Goal: Information Seeking & Learning: Compare options

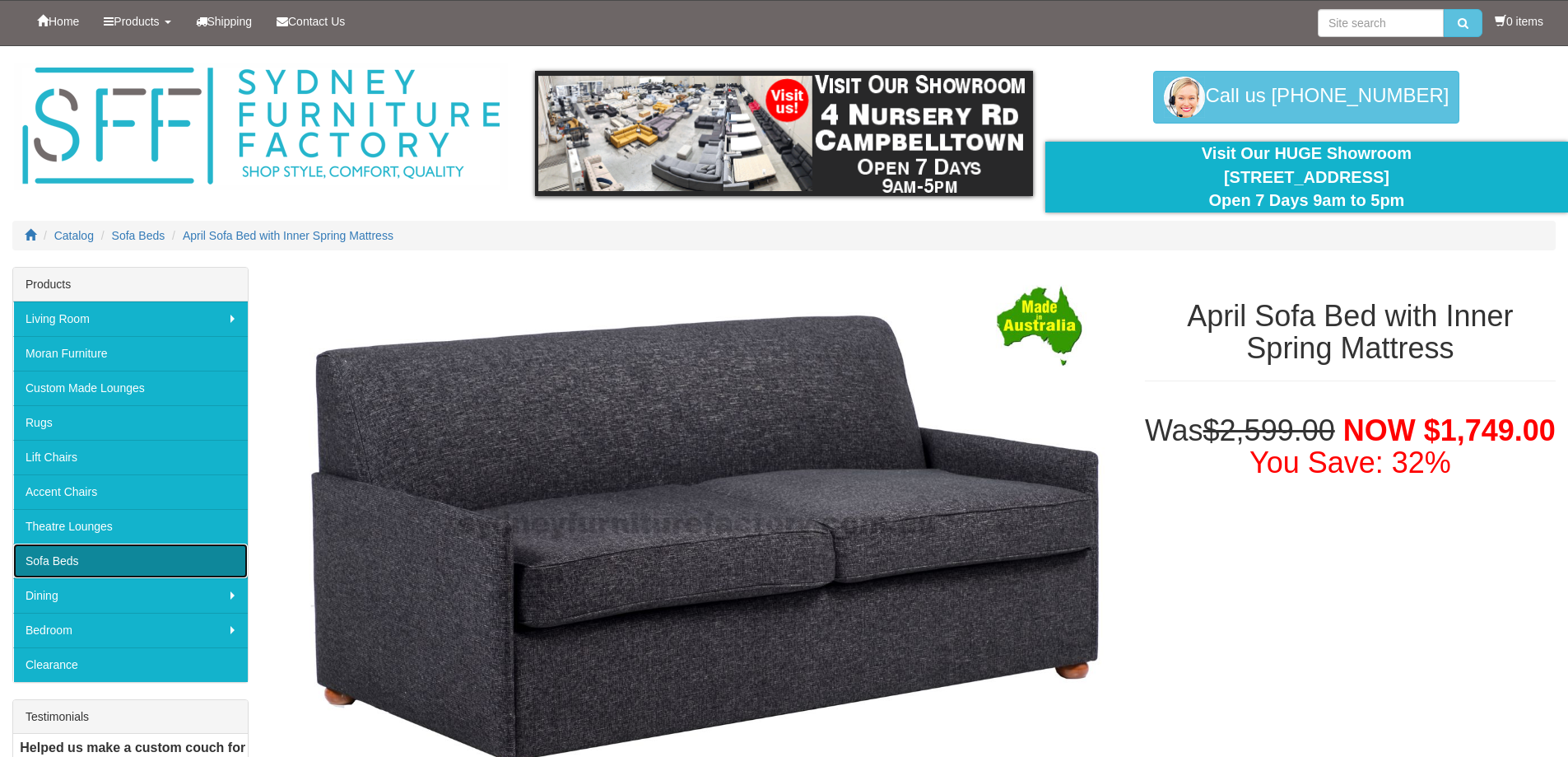
click at [79, 561] on link "Sofa Beds" at bounding box center [130, 560] width 234 height 35
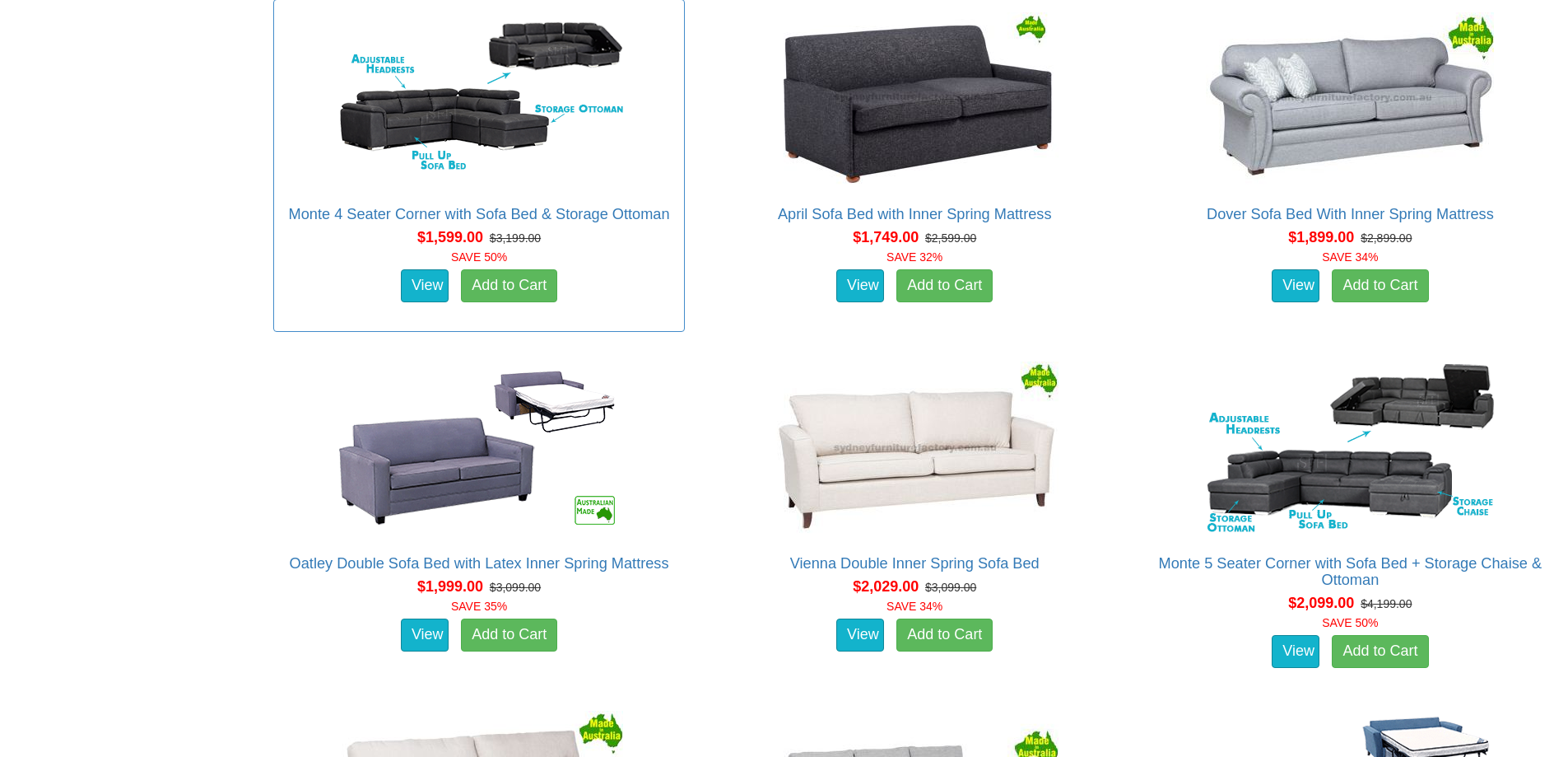
scroll to position [1565, 0]
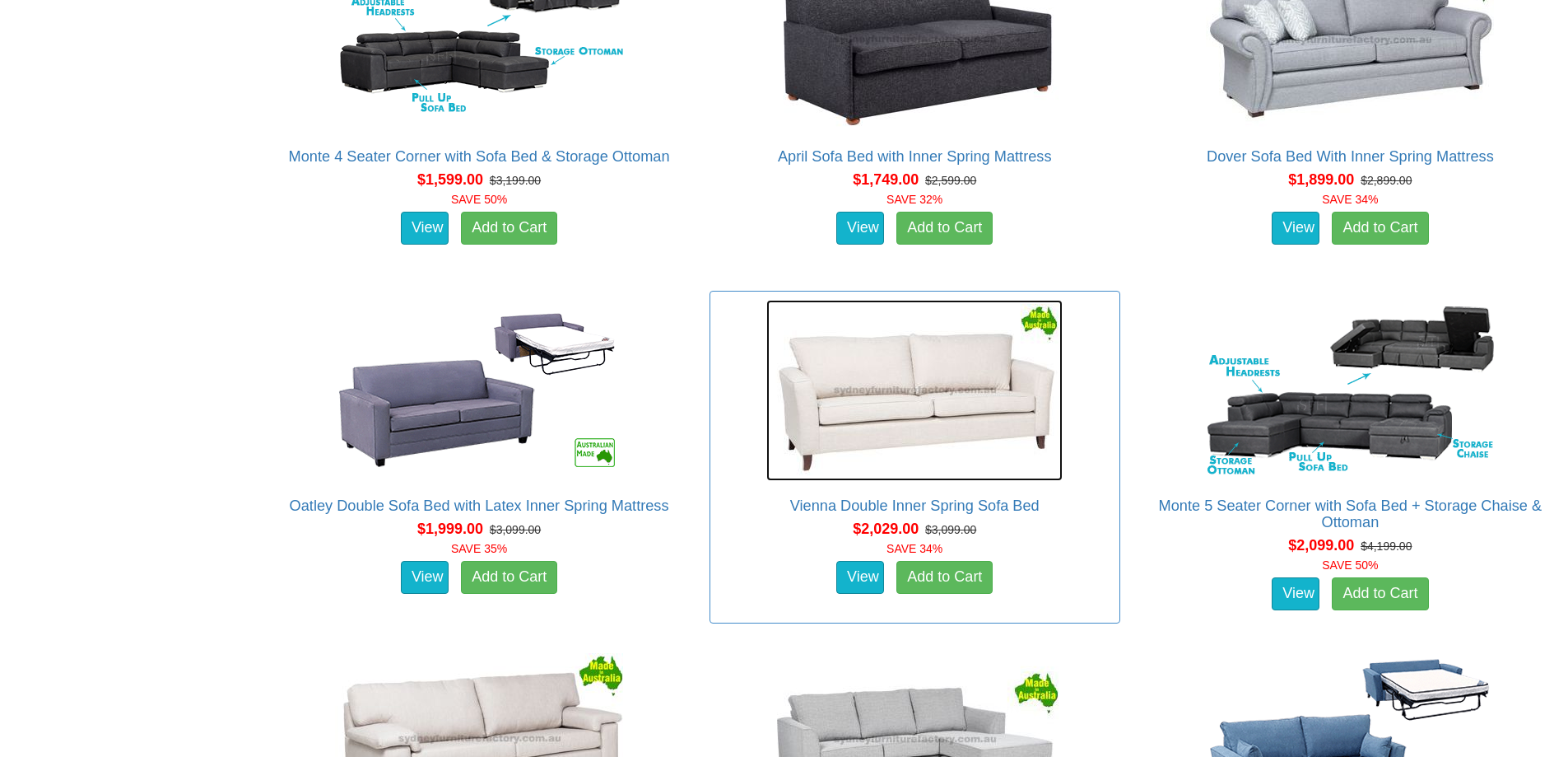
click at [878, 430] on img at bounding box center [914, 390] width 296 height 181
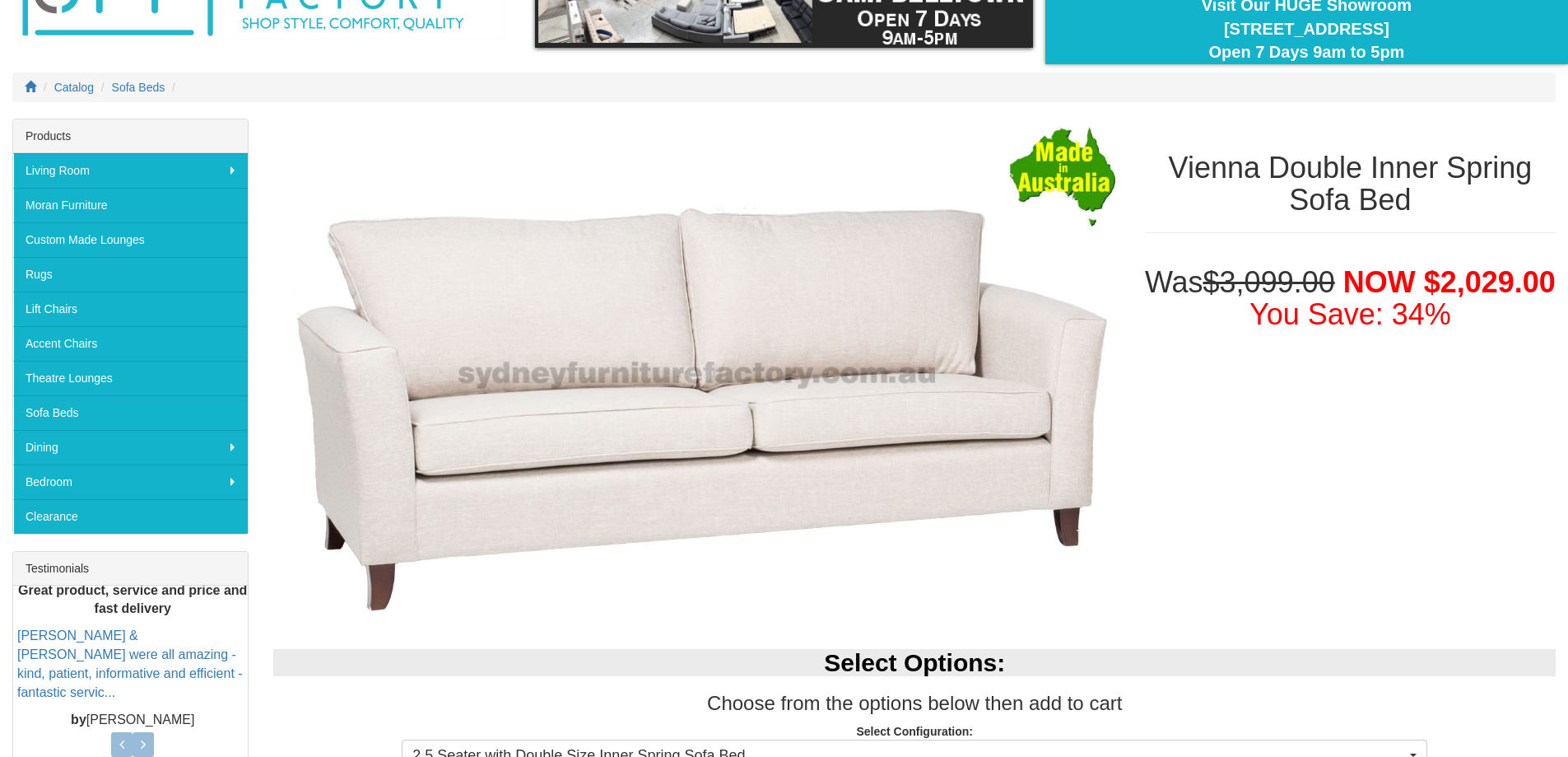
scroll to position [330, 0]
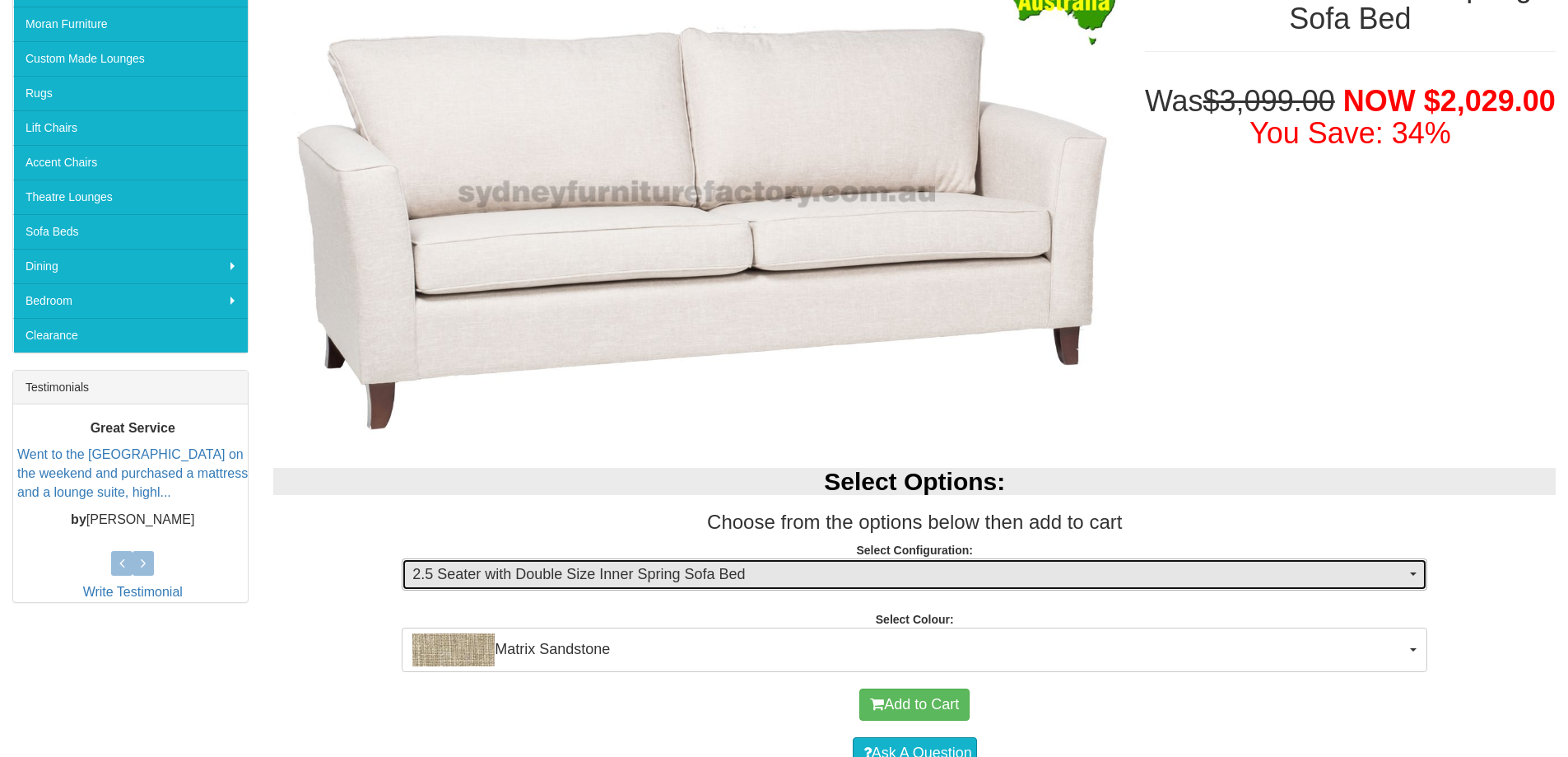
click at [1413, 572] on button "2.5 Seater with Double Size Inner Spring Sofa Bed" at bounding box center [915, 574] width 1026 height 33
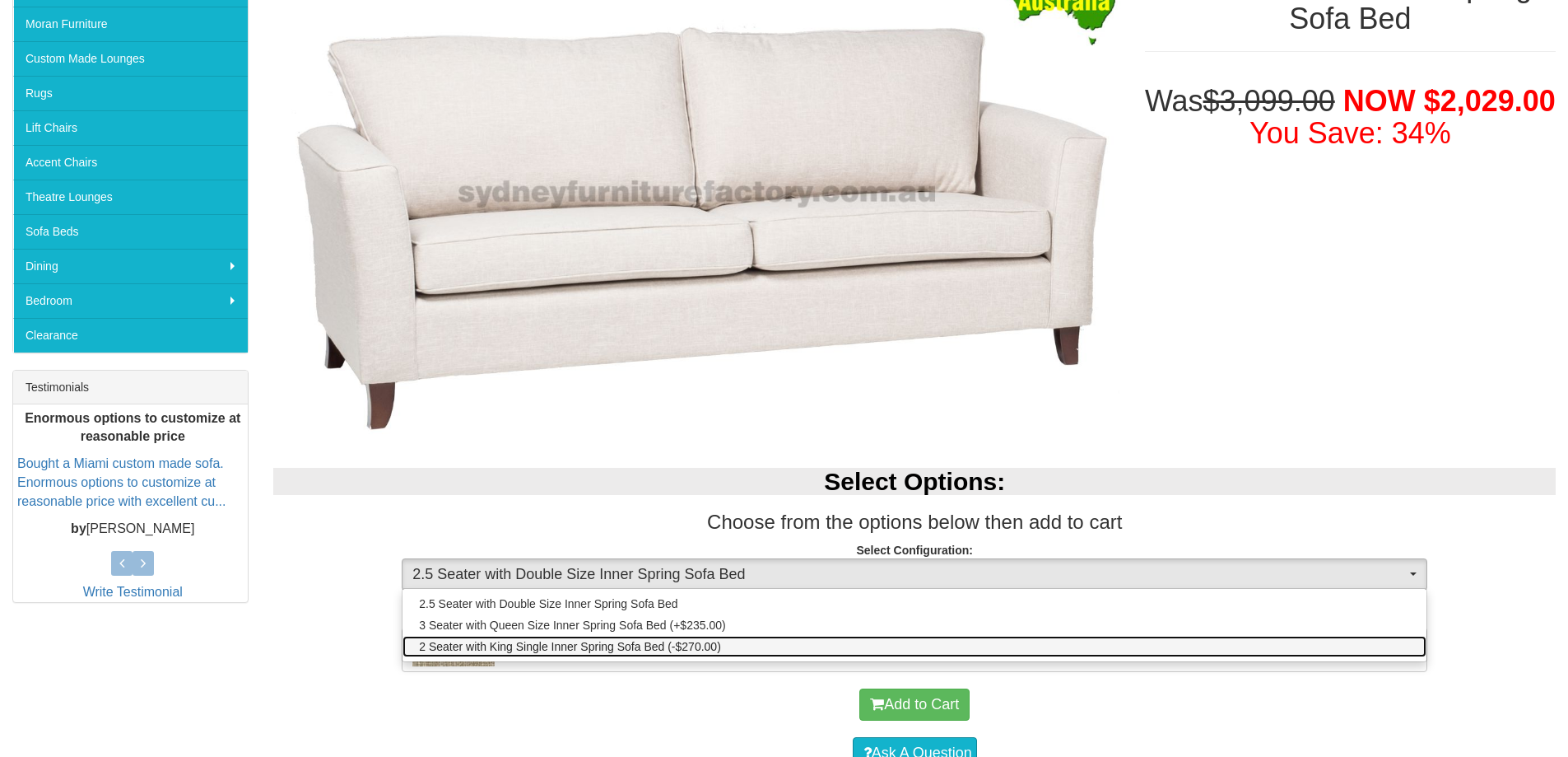
click at [648, 648] on span "2 Seater with King Single Inner Spring Sofa Bed (-$270.00)" at bounding box center [569, 646] width 302 height 16
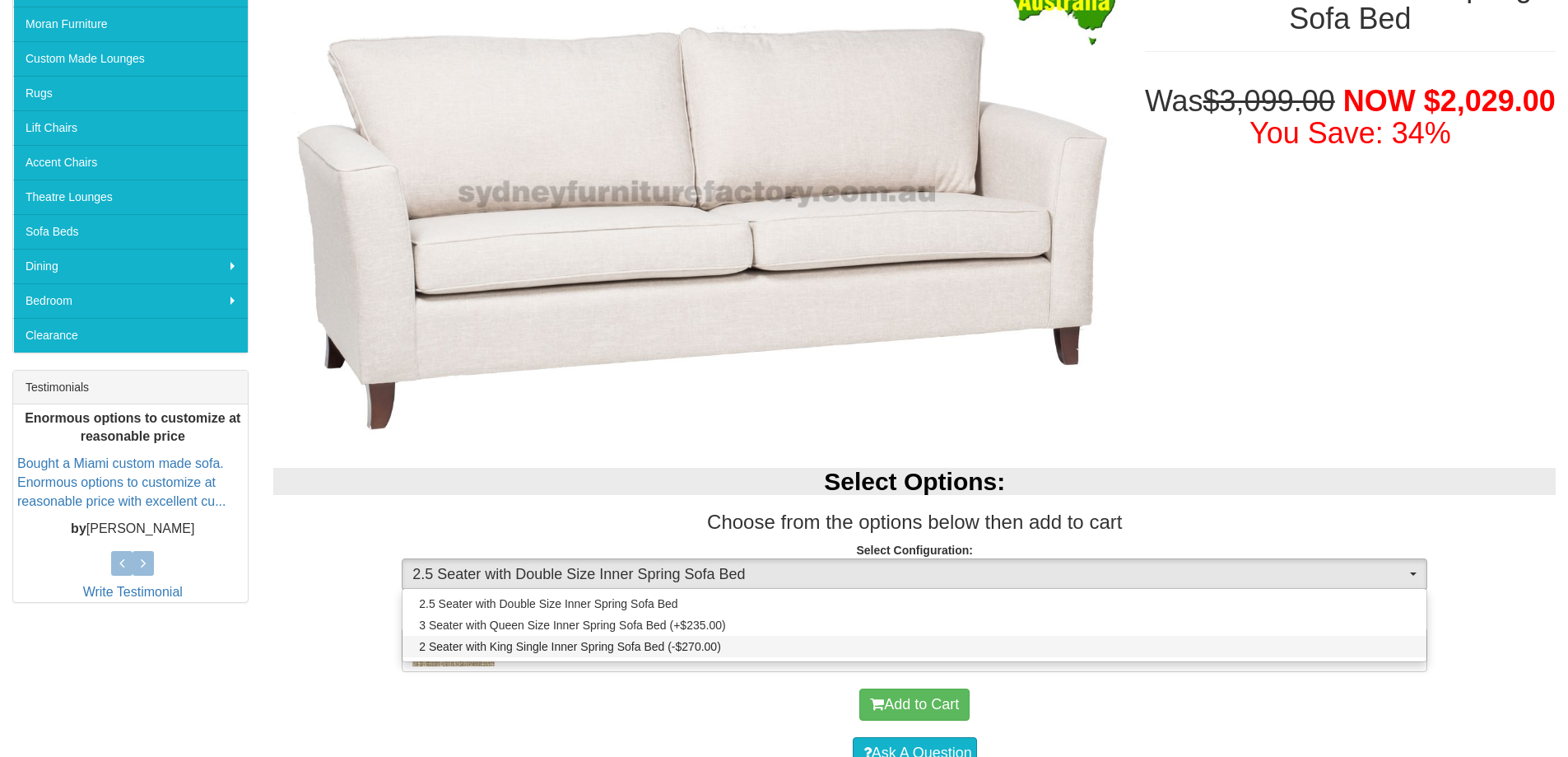
select select "439"
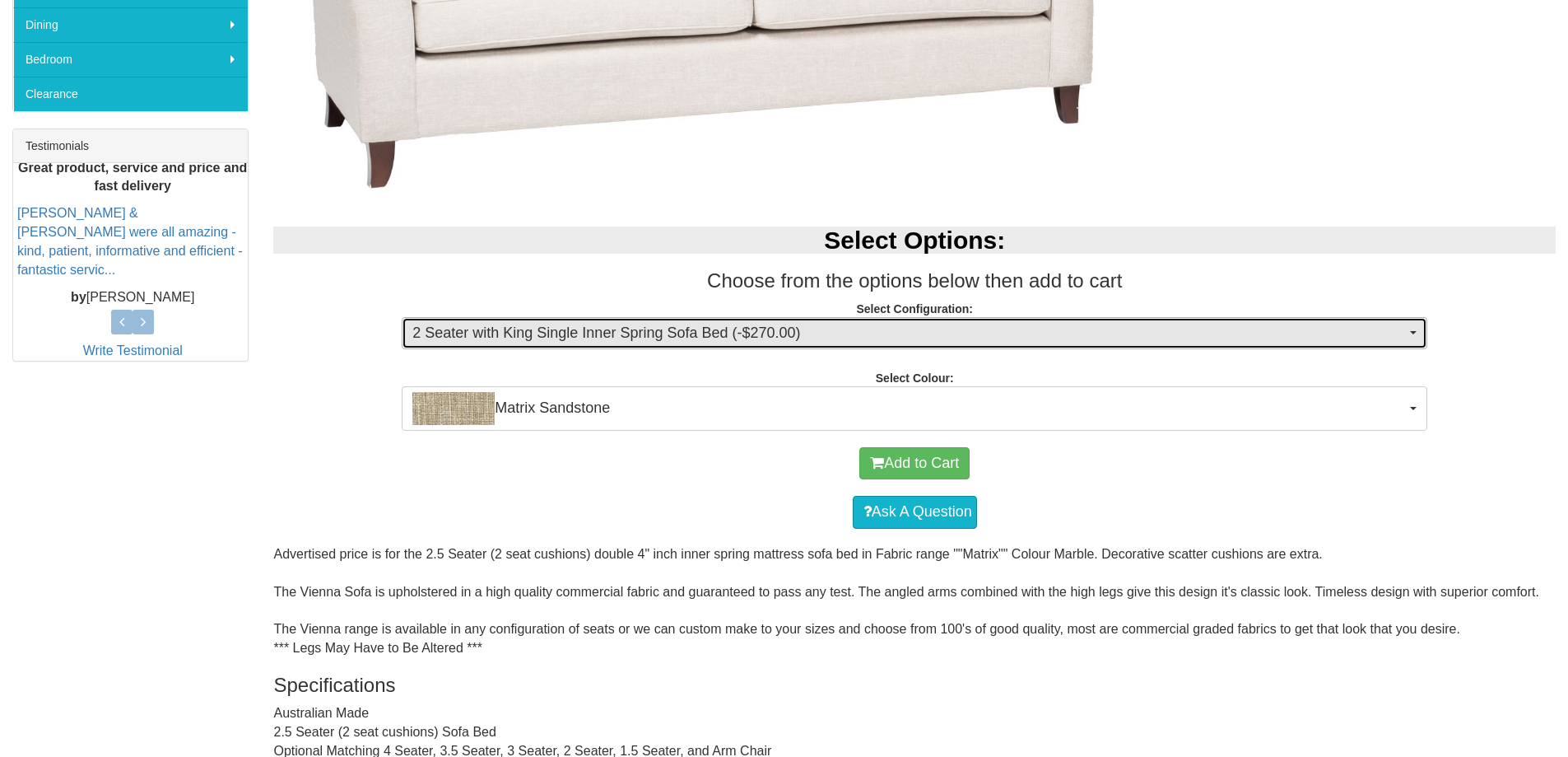
scroll to position [576, 0]
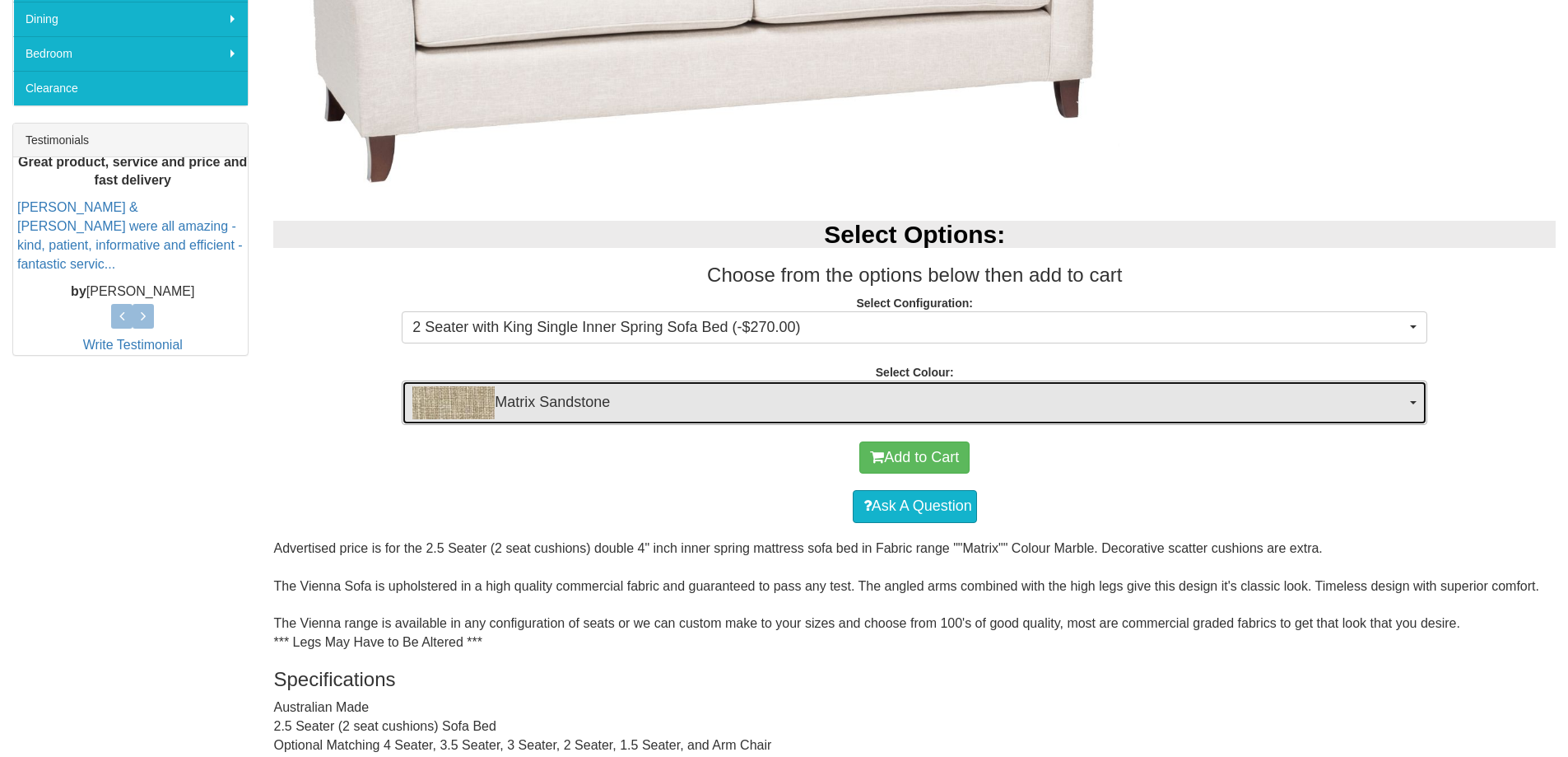
click at [1416, 395] on button "Matrix Sandstone" at bounding box center [915, 402] width 1026 height 44
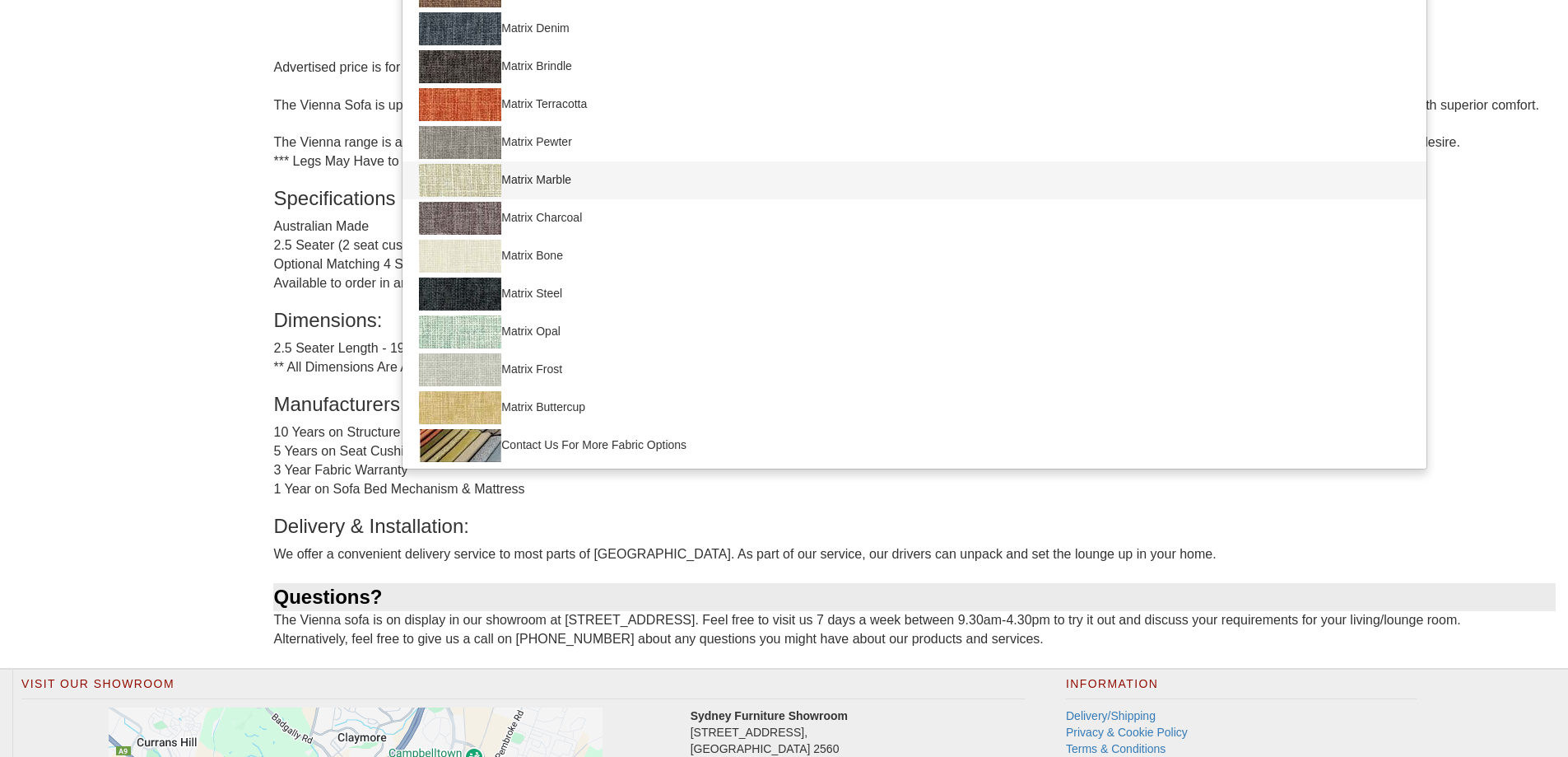
scroll to position [1071, 0]
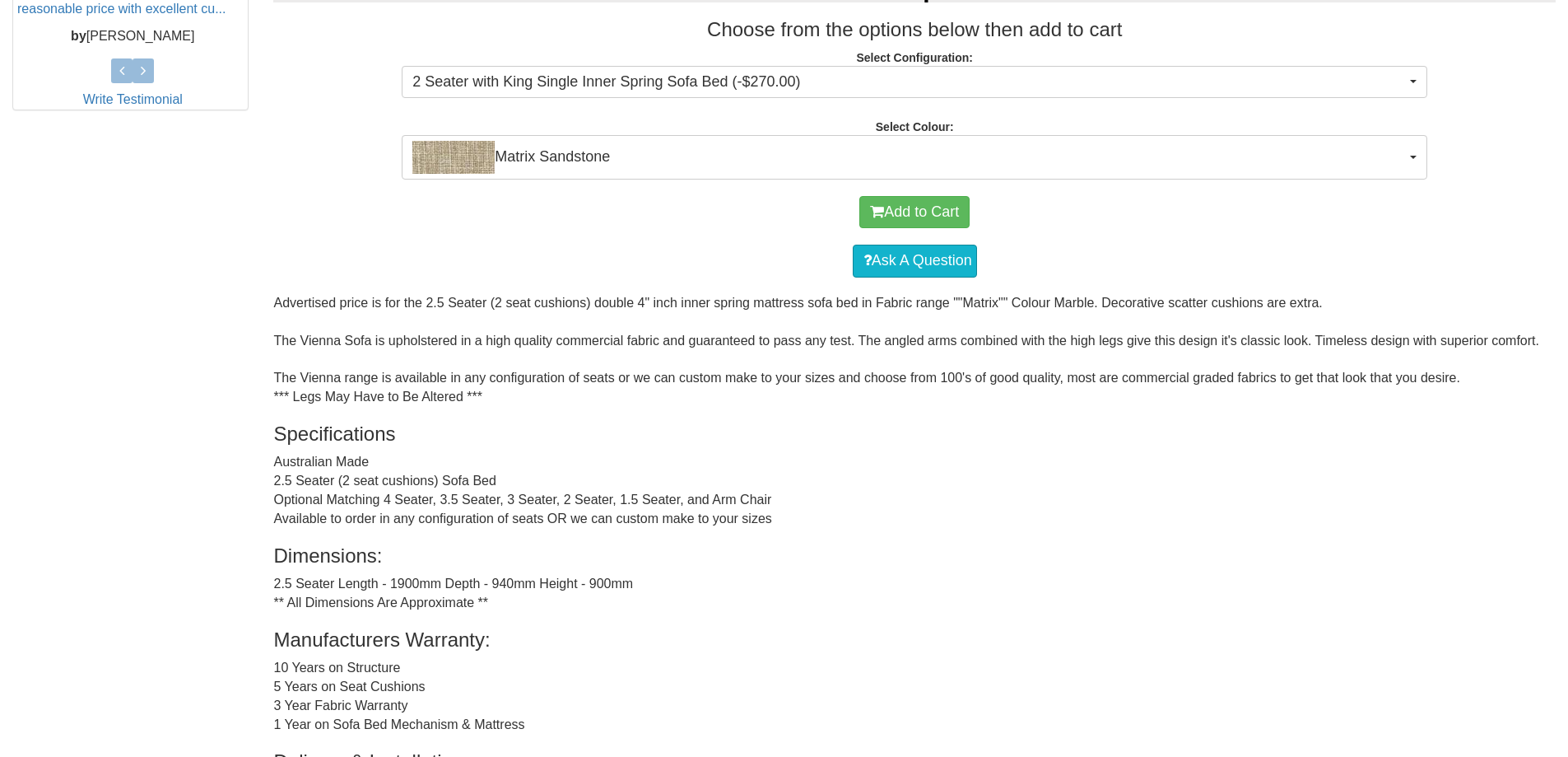
scroll to position [576, 0]
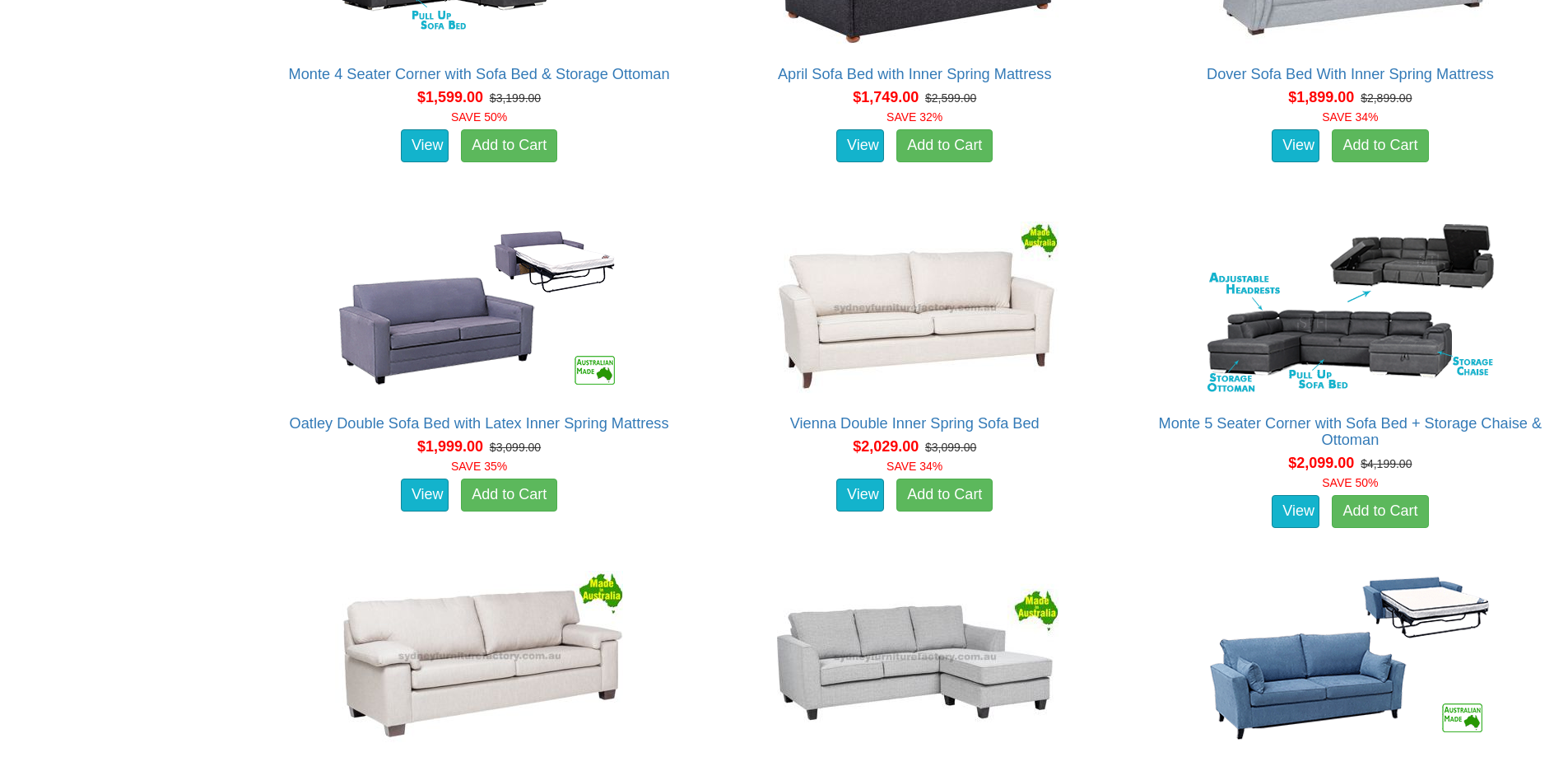
scroll to position [1894, 0]
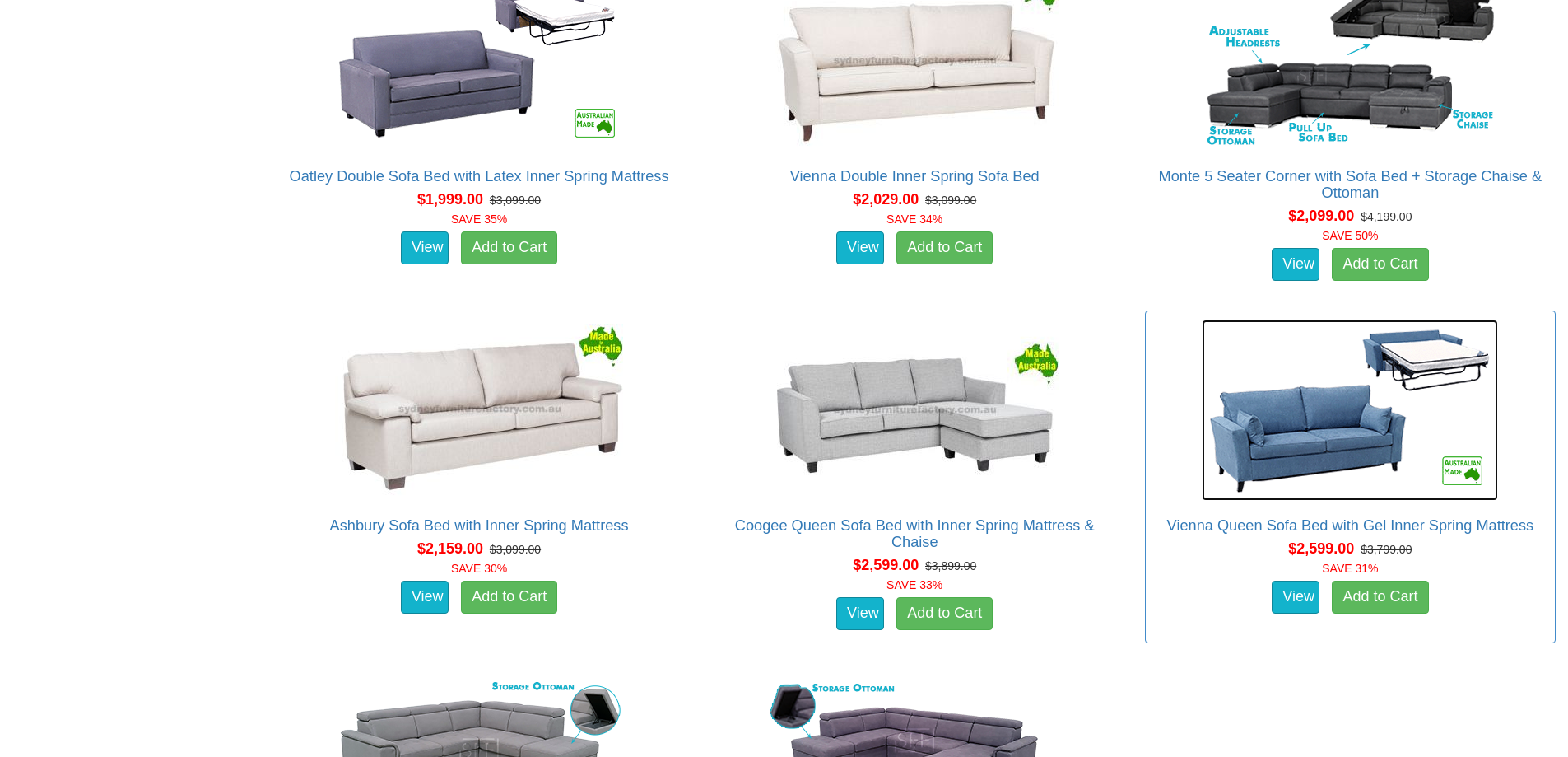
click at [1310, 442] on img at bounding box center [1350, 410] width 296 height 181
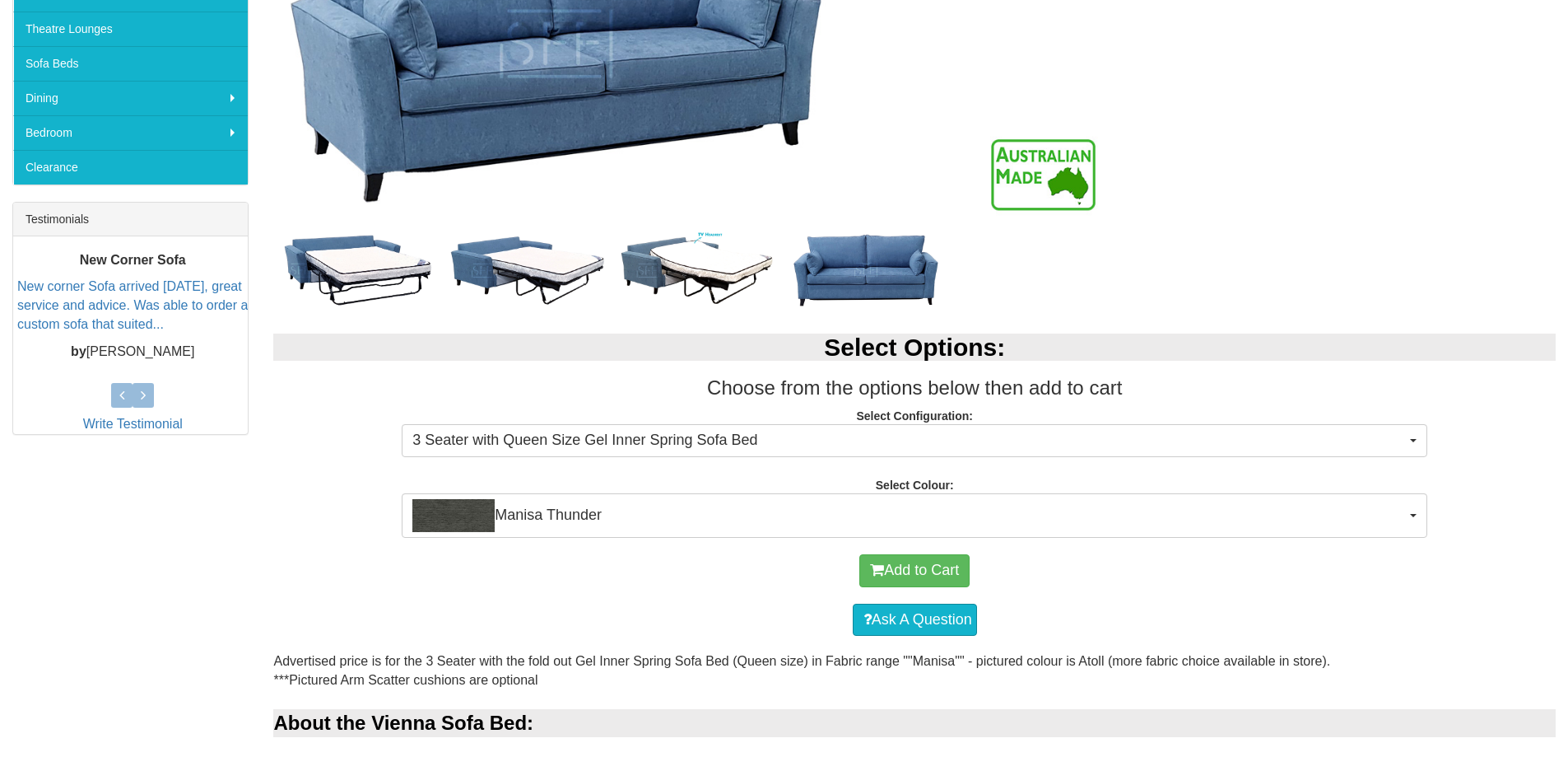
scroll to position [576, 0]
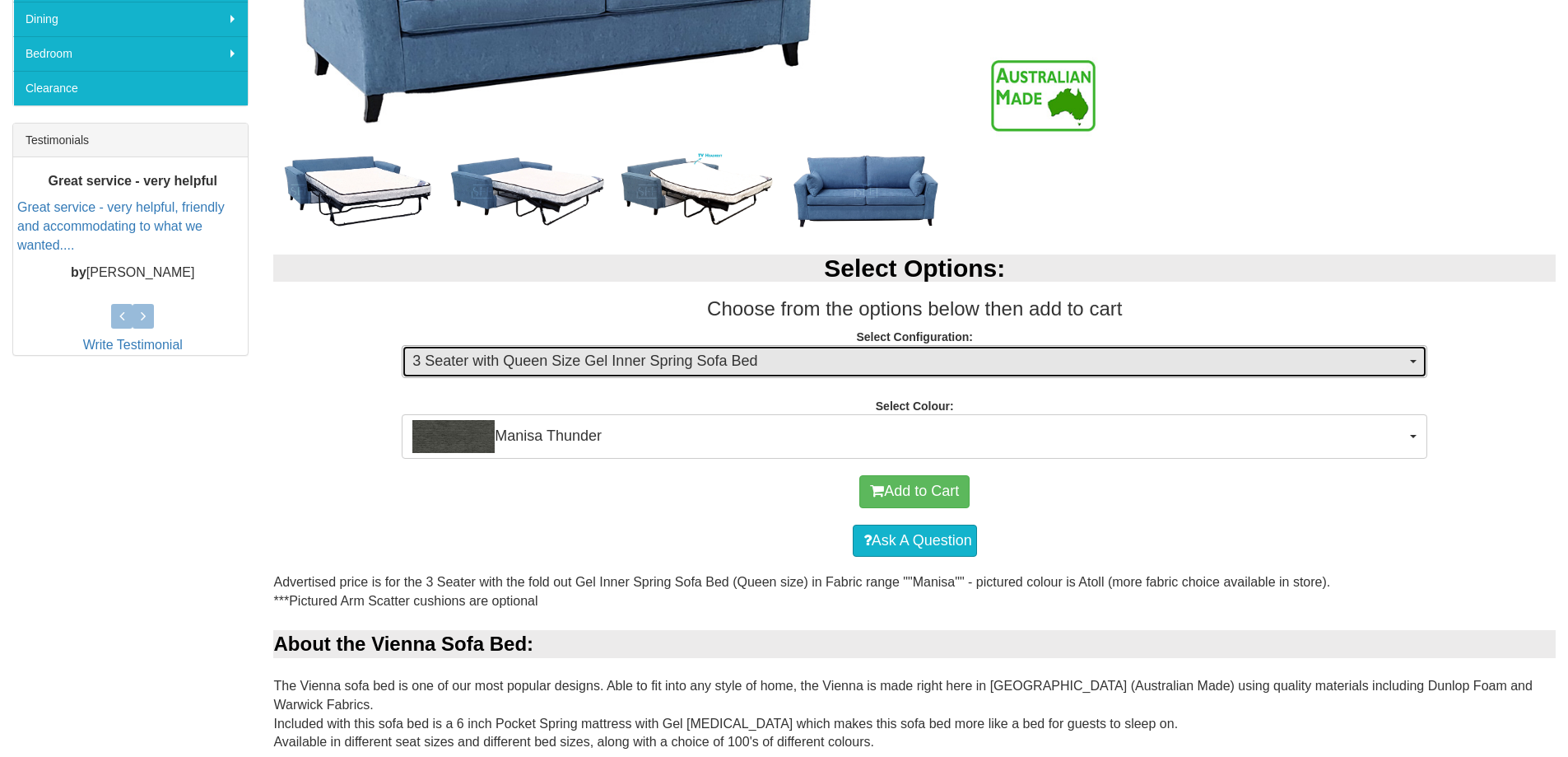
click at [1410, 356] on button "3 Seater with Queen Size Gel Inner Spring Sofa Bed" at bounding box center [915, 362] width 1026 height 33
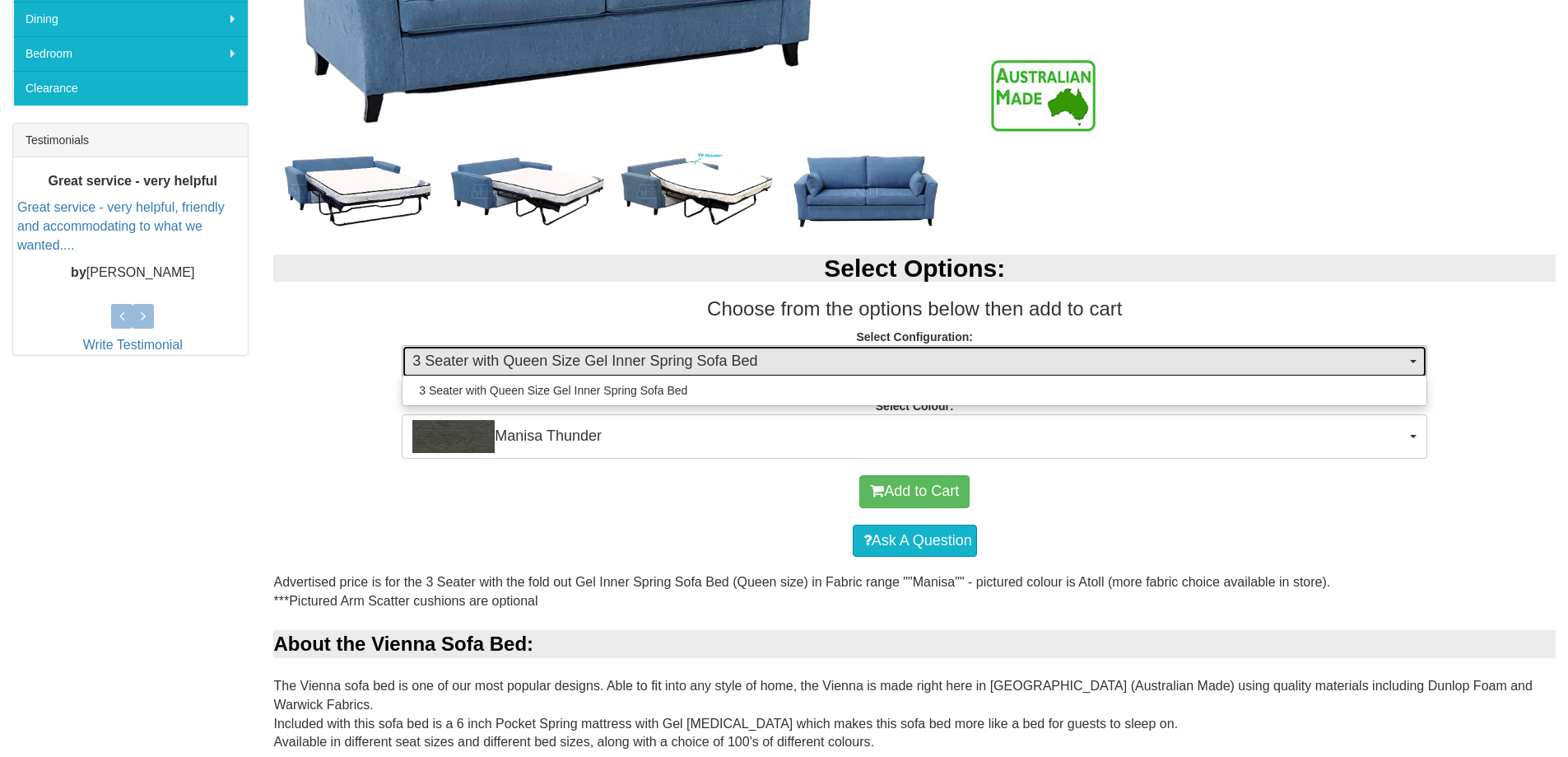
click at [1410, 354] on button "3 Seater with Queen Size Gel Inner Spring Sofa Bed" at bounding box center [915, 362] width 1026 height 33
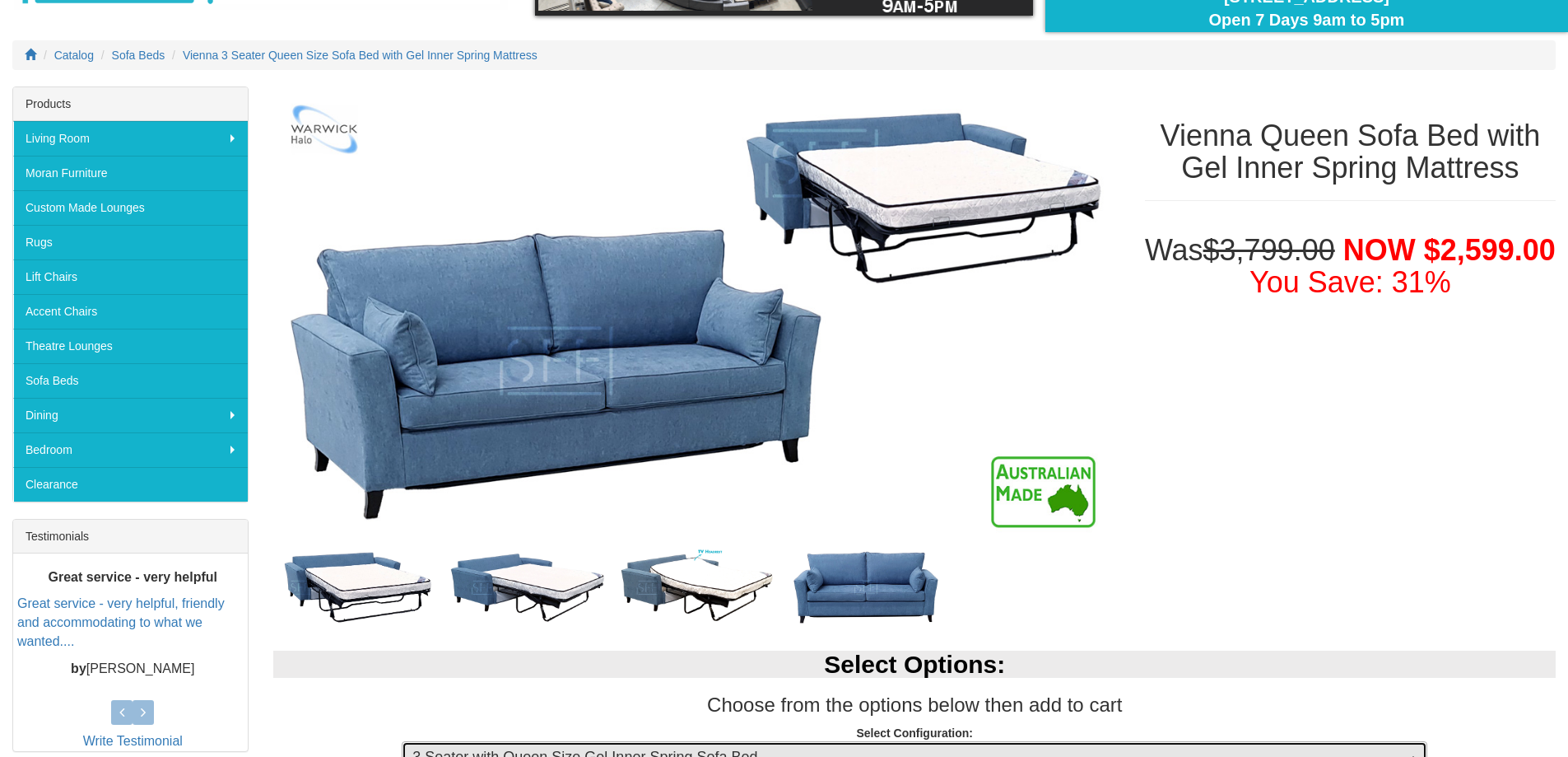
scroll to position [165, 0]
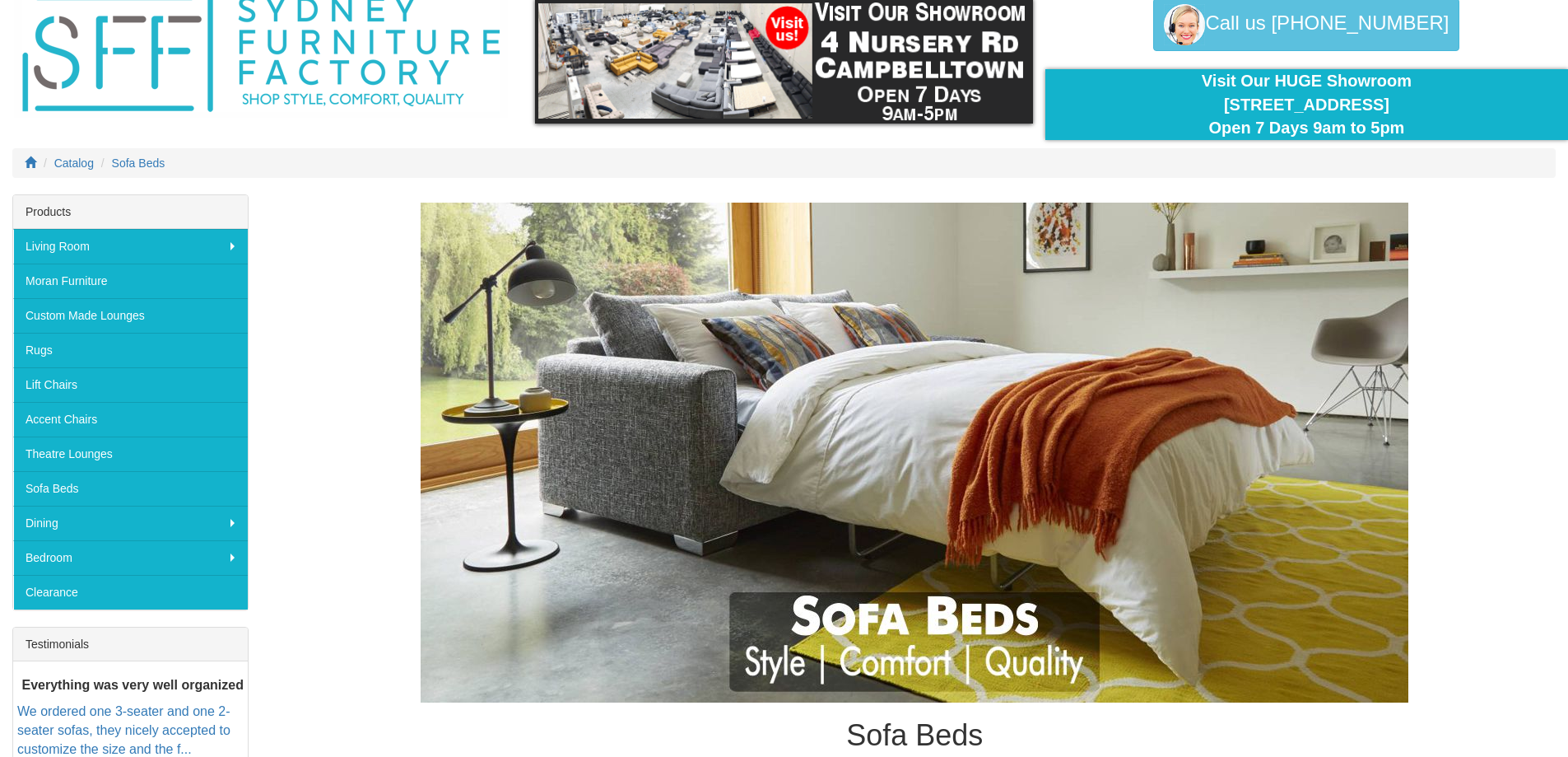
scroll to position [54, 0]
